Goal: Task Accomplishment & Management: Manage account settings

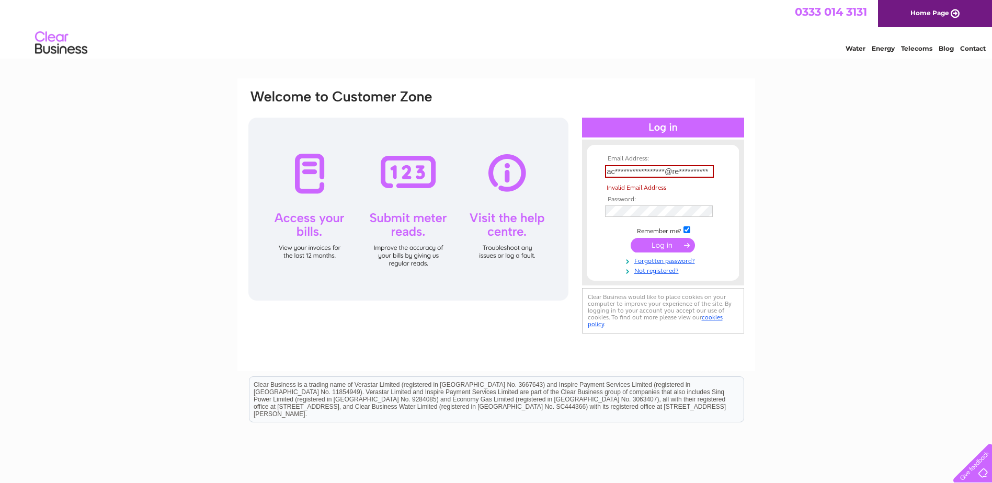
click at [710, 174] on keeper-lock "Open Keeper Popup" at bounding box center [706, 171] width 13 height 13
click at [636, 167] on input "**********" at bounding box center [659, 171] width 109 height 13
click at [707, 170] on keeper-lock "Open Keeper Popup" at bounding box center [706, 171] width 13 height 13
type input "accounts-payable-uk@restrata.com"
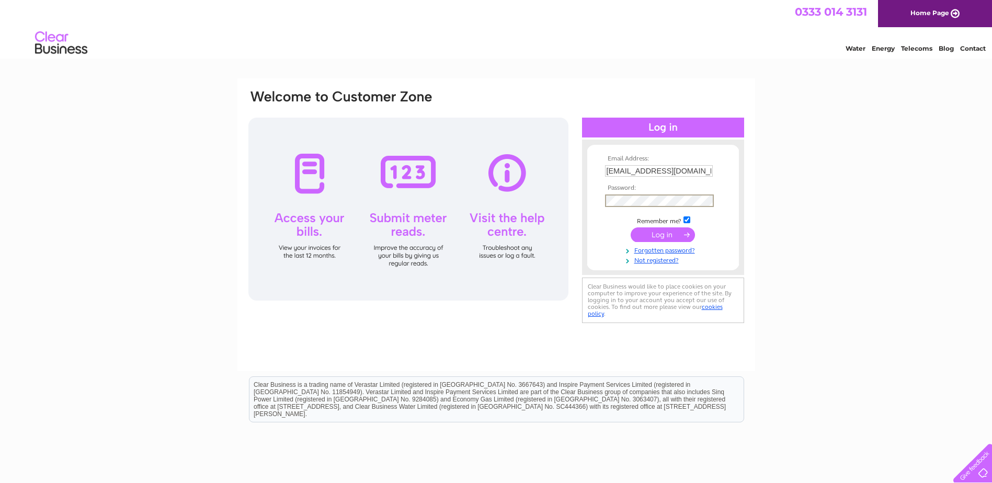
click at [668, 234] on input "submit" at bounding box center [663, 234] width 64 height 15
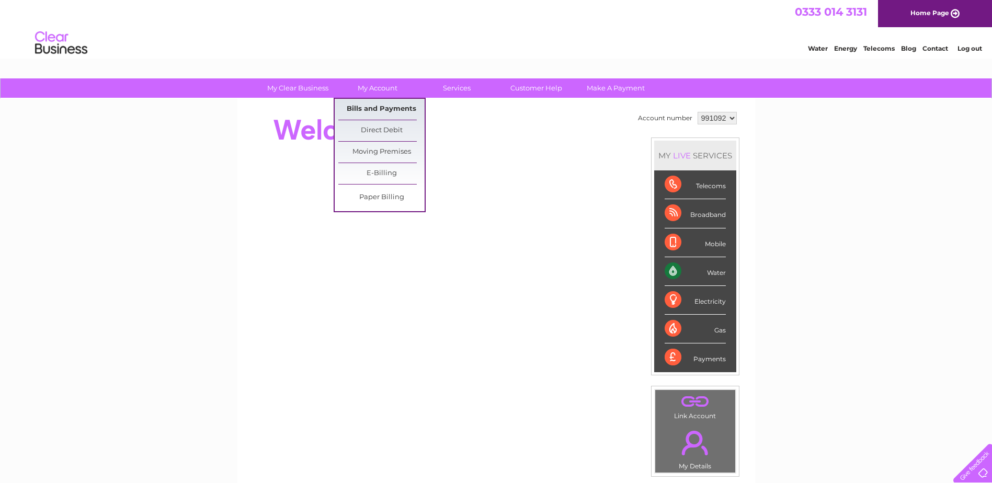
click at [388, 111] on link "Bills and Payments" at bounding box center [381, 109] width 86 height 21
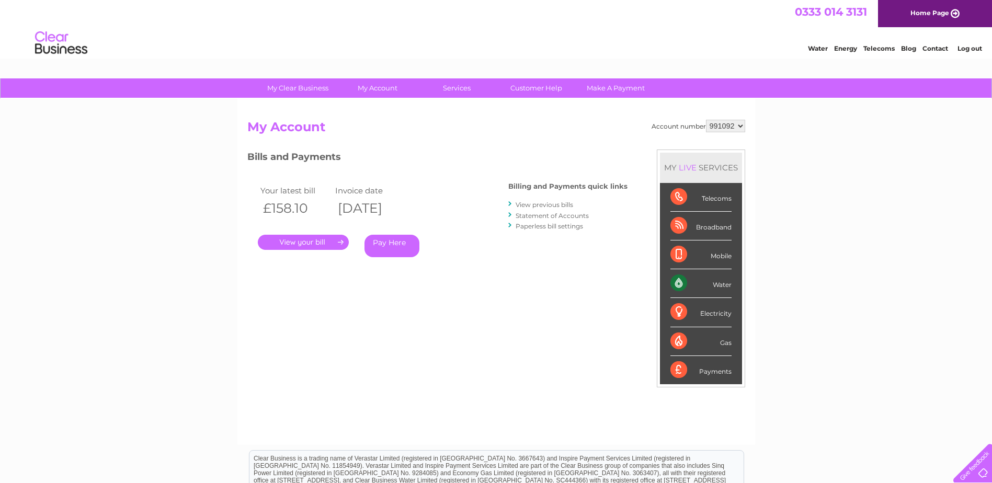
click at [303, 242] on link "." at bounding box center [303, 242] width 91 height 15
click at [530, 206] on link "View previous bills" at bounding box center [545, 205] width 58 height 8
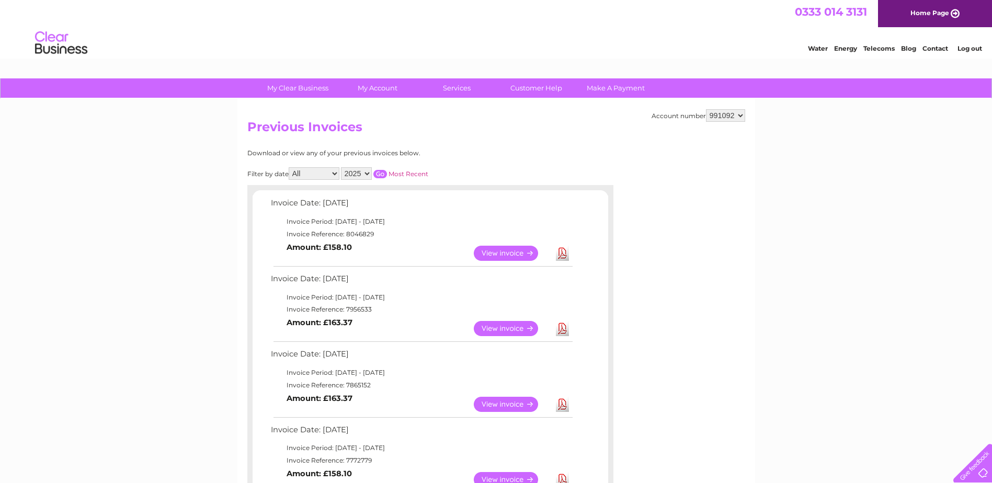
click at [513, 256] on link "View" at bounding box center [512, 253] width 77 height 15
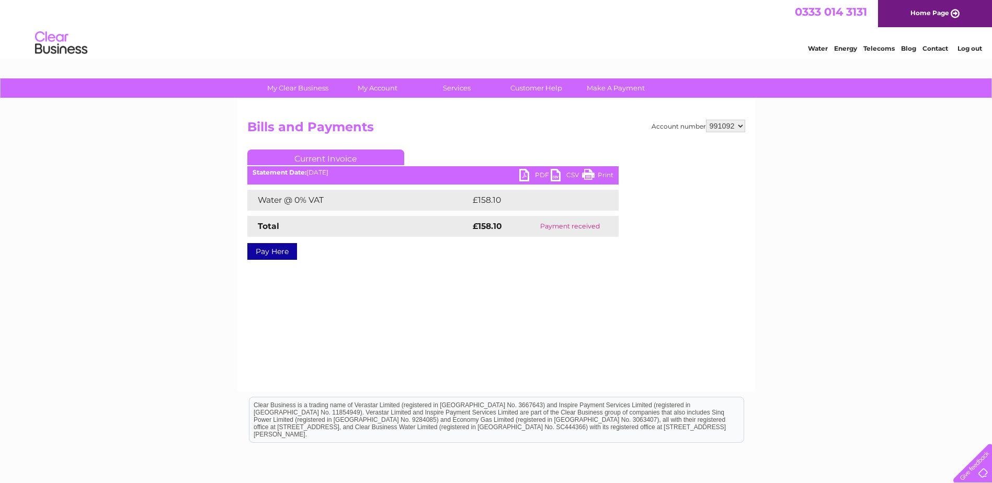
click at [536, 174] on link "PDF" at bounding box center [534, 176] width 31 height 15
